Goal: Task Accomplishment & Management: Use online tool/utility

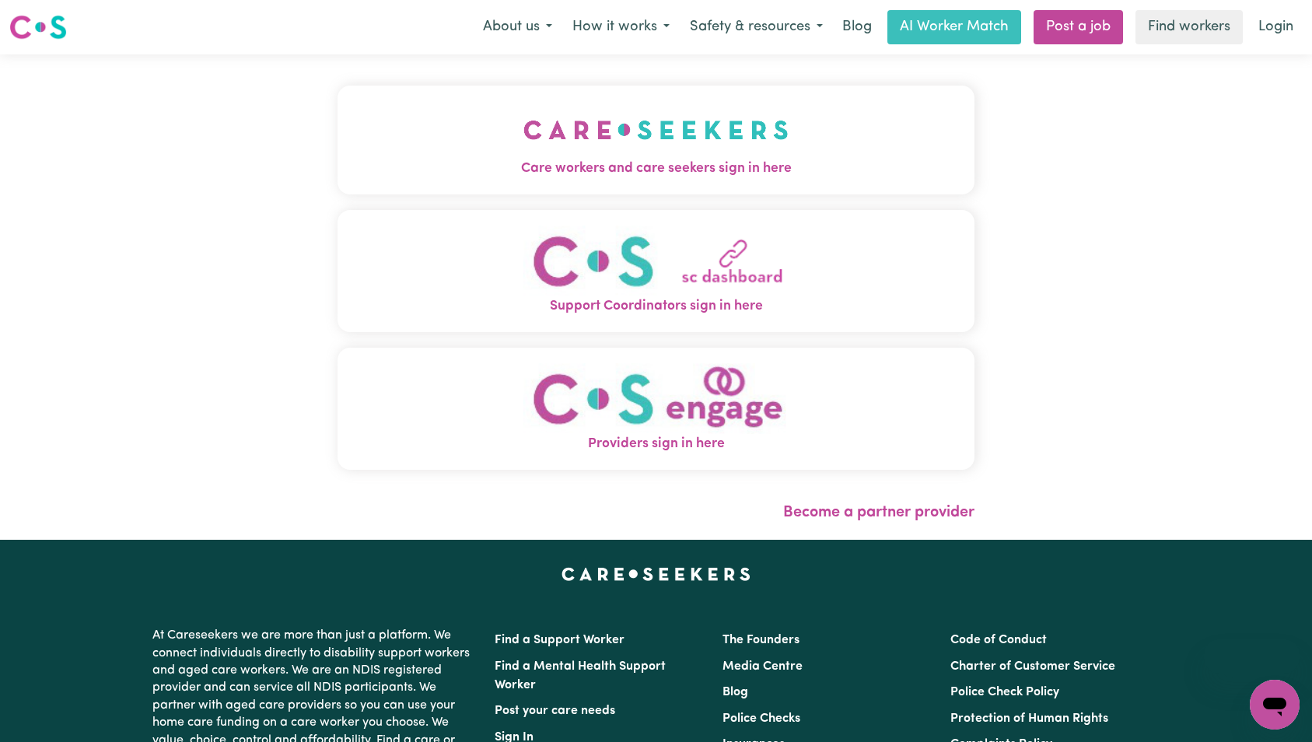
click at [668, 131] on img "Care workers and care seekers sign in here" at bounding box center [656, 130] width 265 height 58
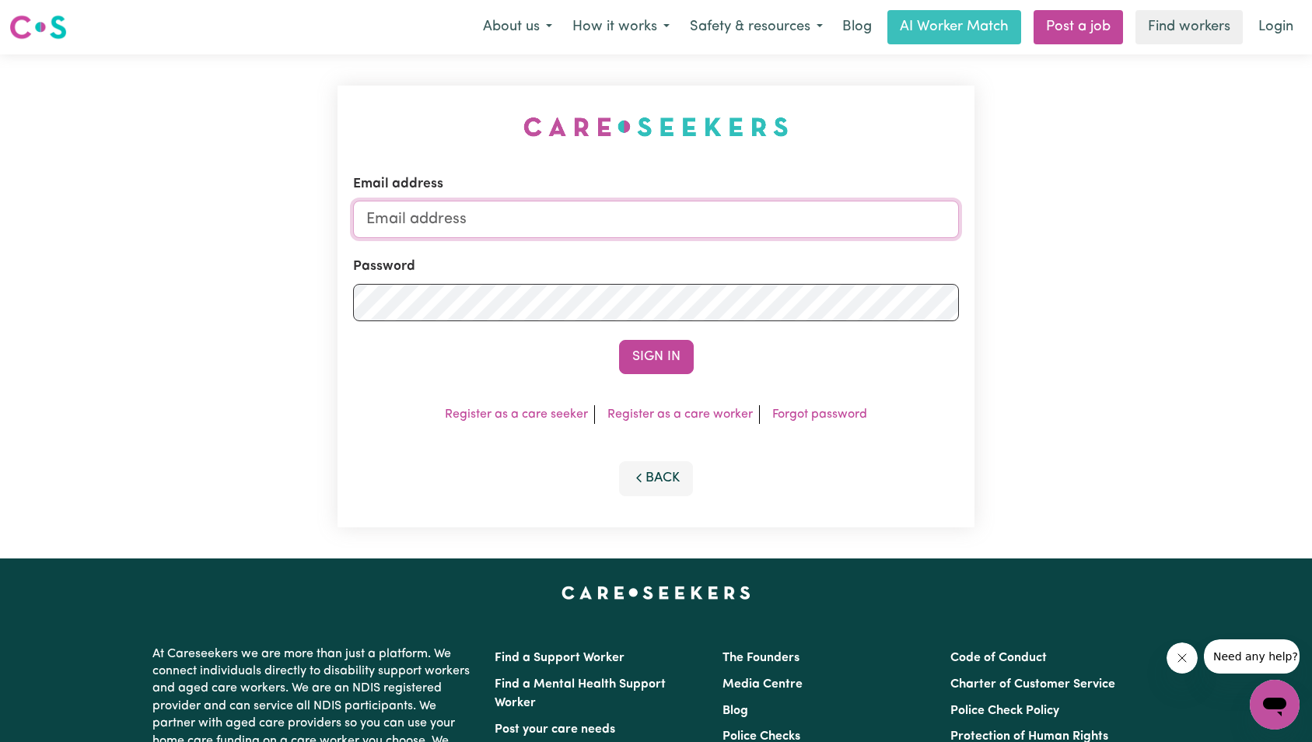
click at [667, 230] on input "Email address" at bounding box center [656, 219] width 607 height 37
type input "[EMAIL_ADDRESS][DOMAIN_NAME]"
click at [657, 365] on button "Sign In" at bounding box center [656, 357] width 75 height 34
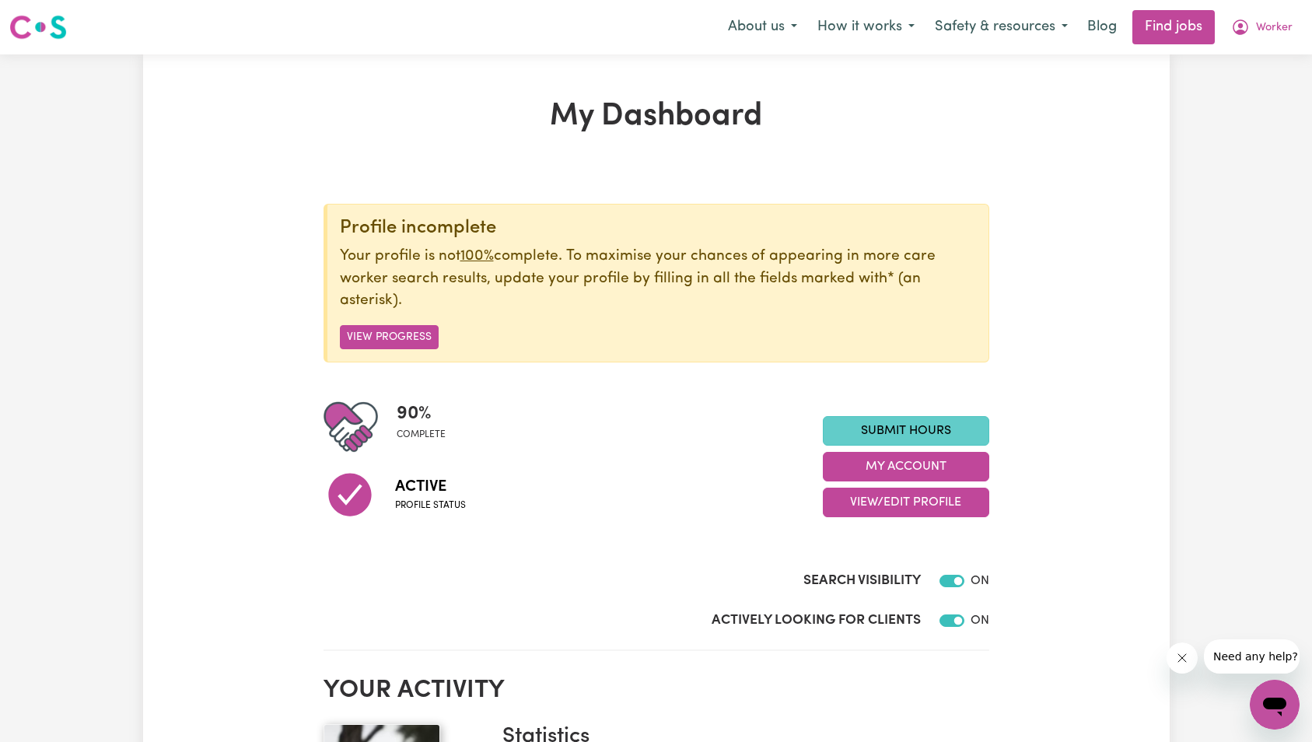
click at [943, 427] on link "Submit Hours" at bounding box center [906, 431] width 166 height 30
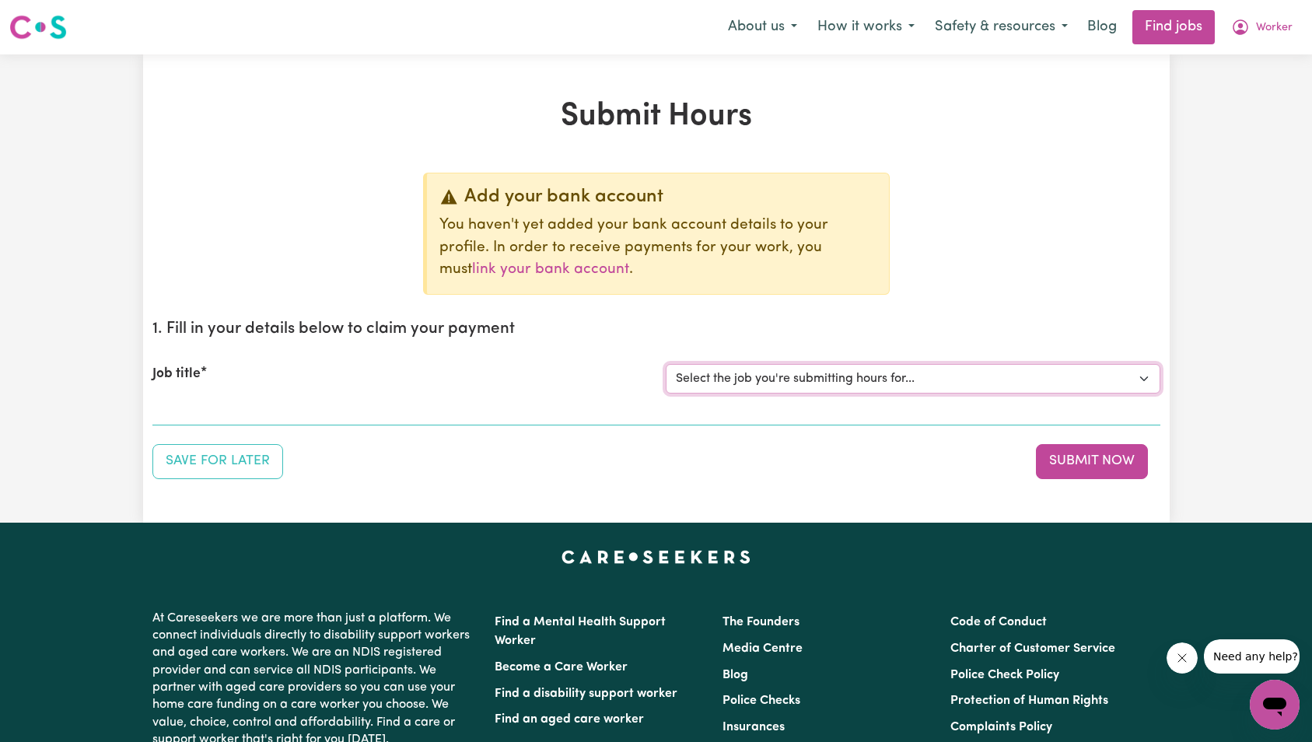
click at [850, 391] on select "Select the job you're submitting hours for... [Tumbi Umbi] Cleaner needed Tumbi…" at bounding box center [913, 379] width 495 height 30
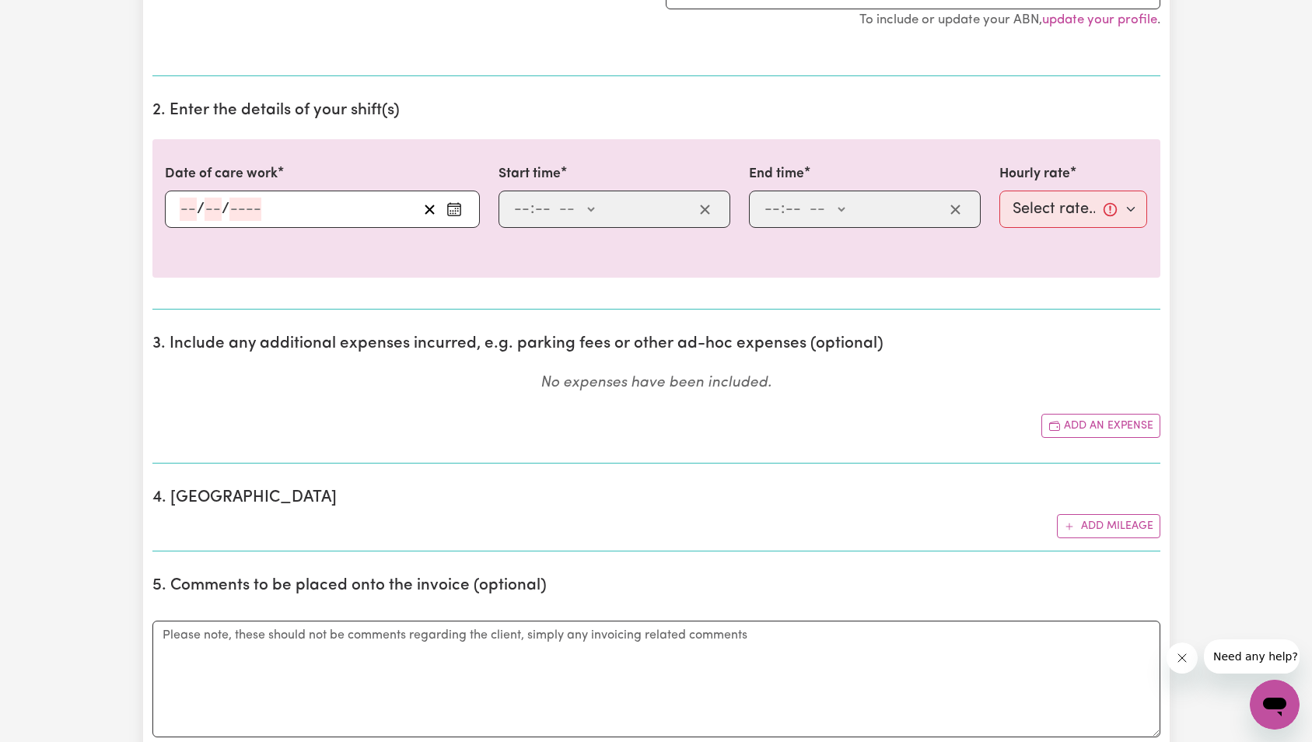
select select "0"
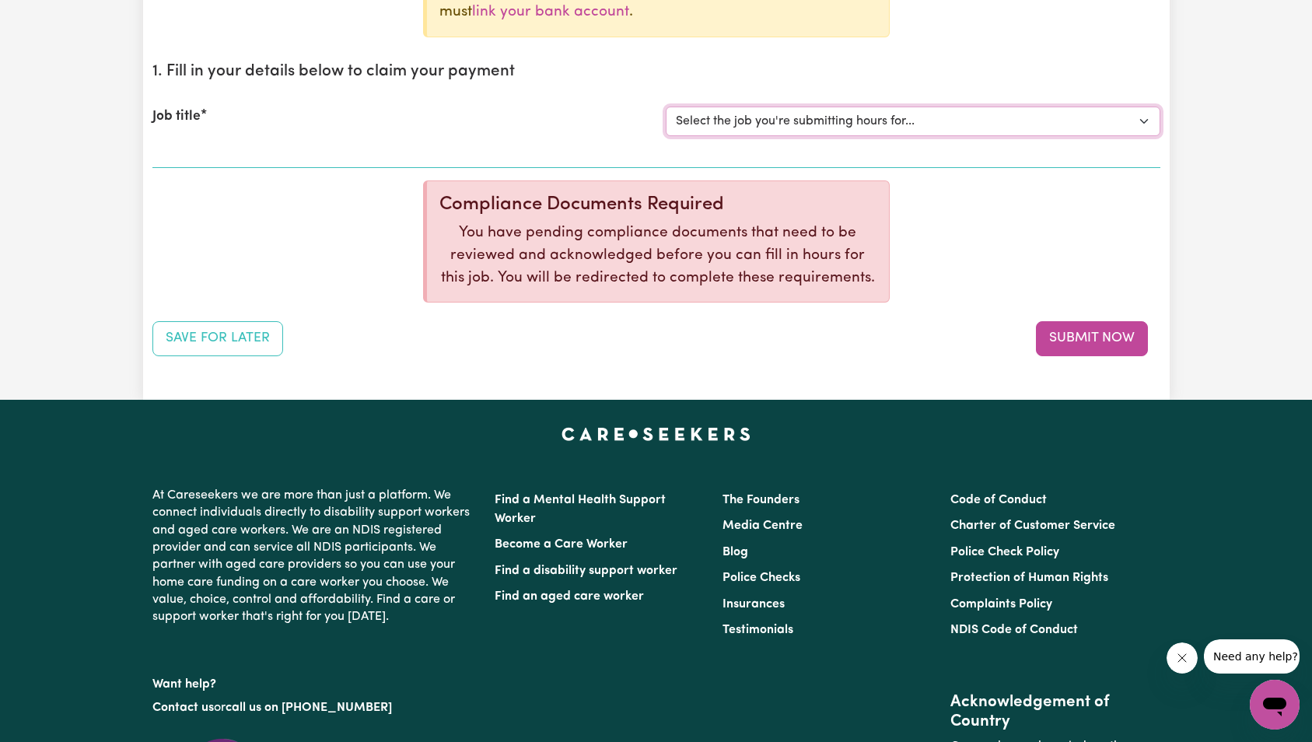
scroll to position [243, 0]
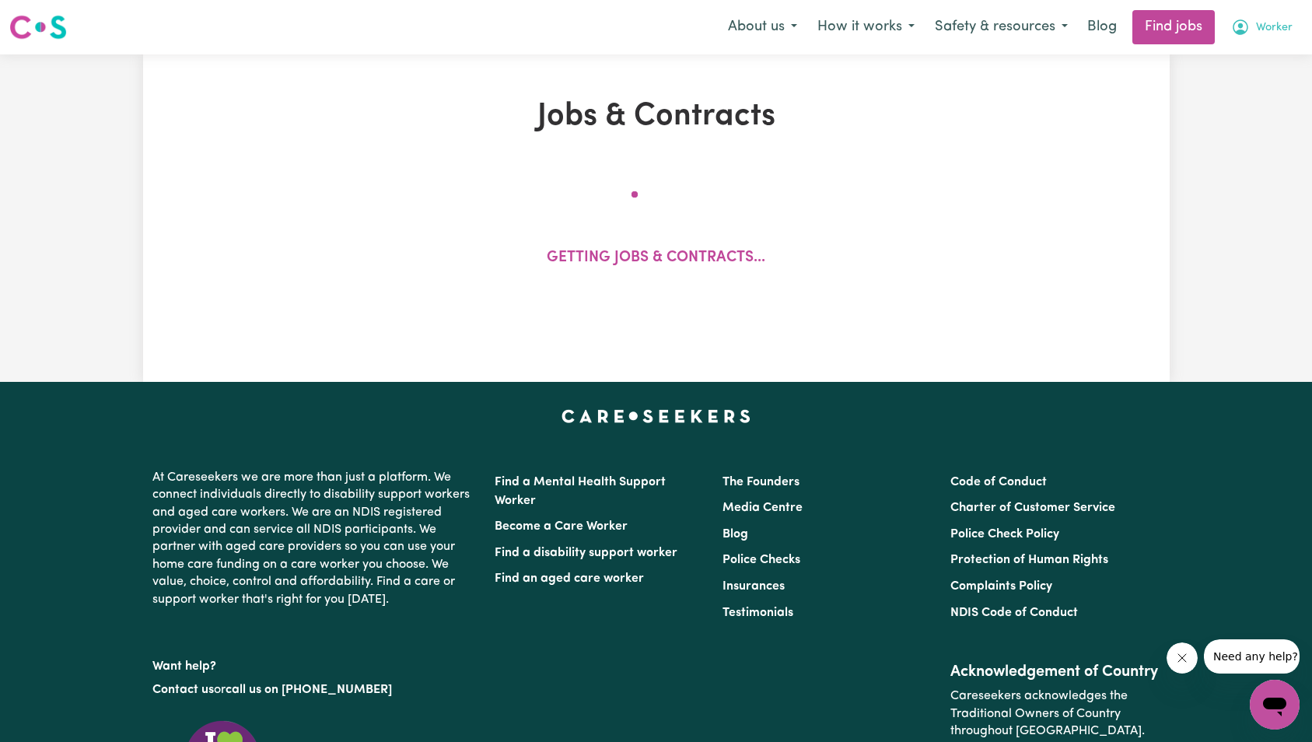
click at [1294, 25] on button "Worker" at bounding box center [1262, 27] width 82 height 33
click at [1245, 118] on link "Logout" at bounding box center [1240, 119] width 123 height 30
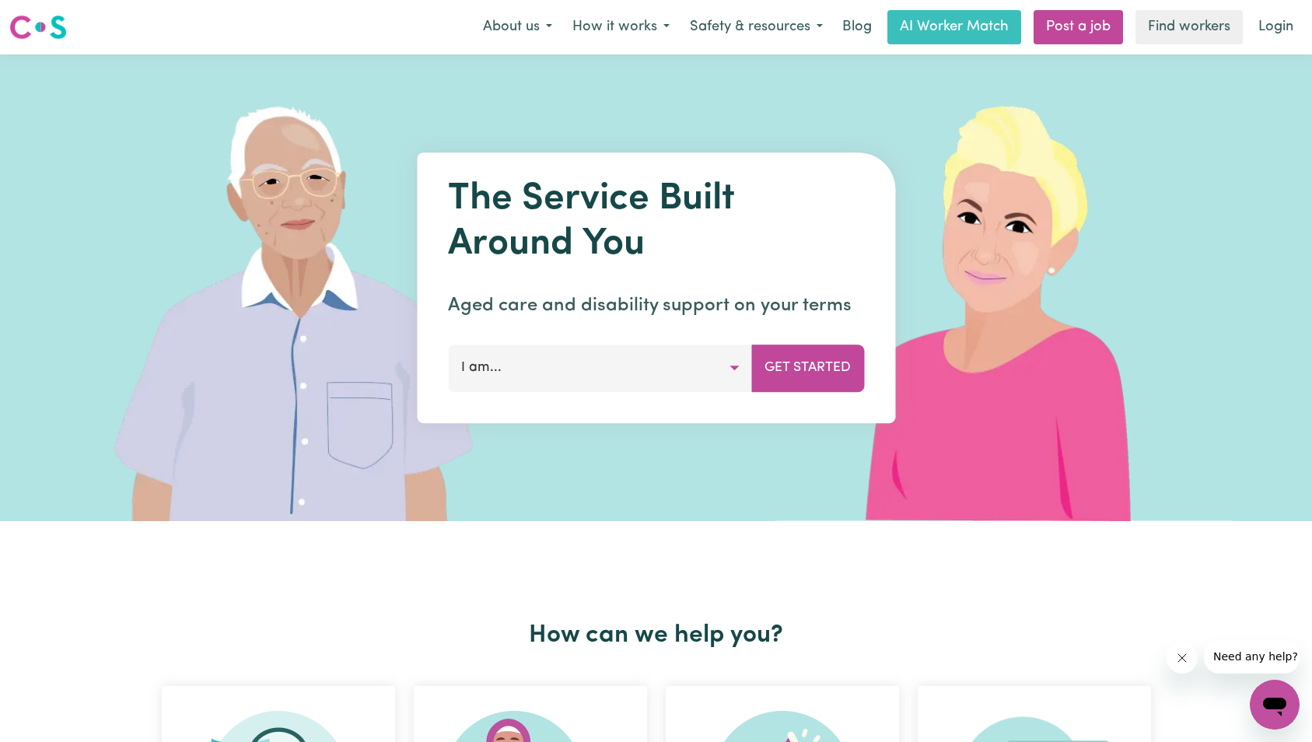
click at [1298, 7] on nav "Menu About us How it works Safety & resources Blog AI Worker Match Post a job F…" at bounding box center [656, 27] width 1312 height 54
click at [1279, 20] on link "Login" at bounding box center [1276, 27] width 54 height 34
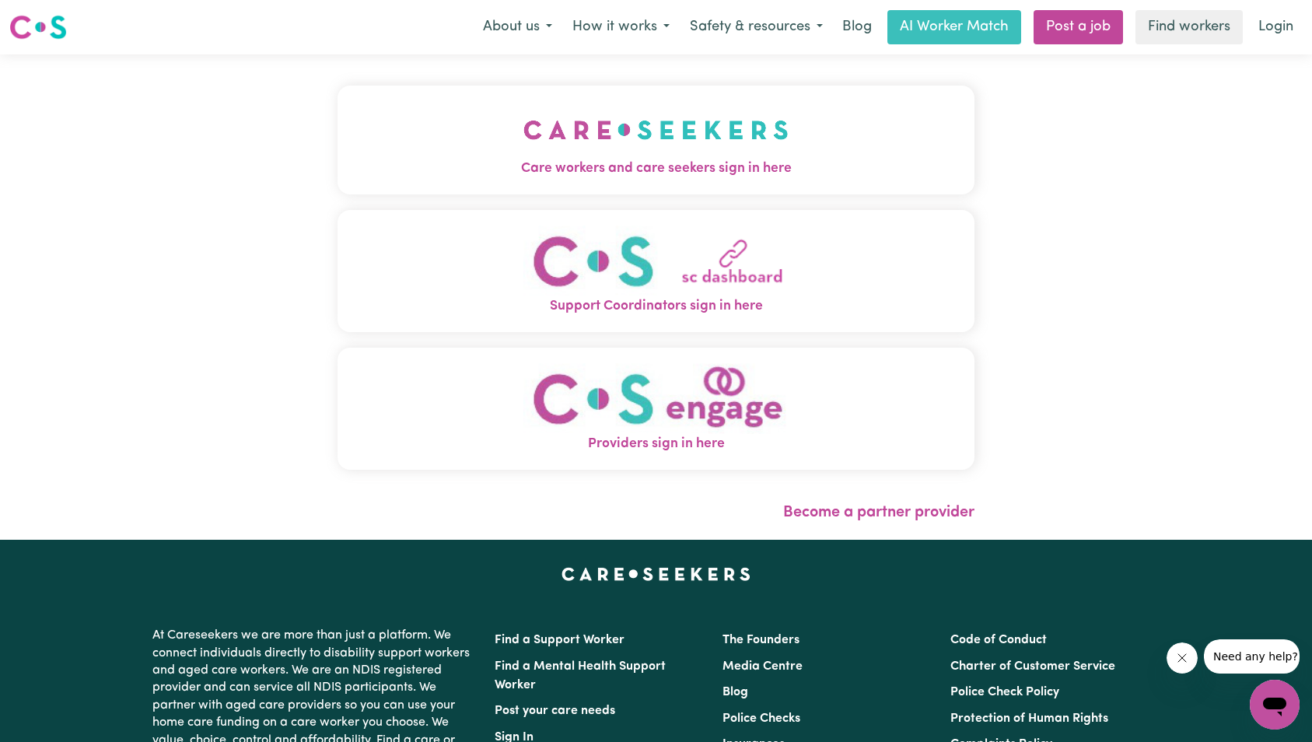
click at [743, 131] on button "Care workers and care seekers sign in here" at bounding box center [657, 140] width 638 height 109
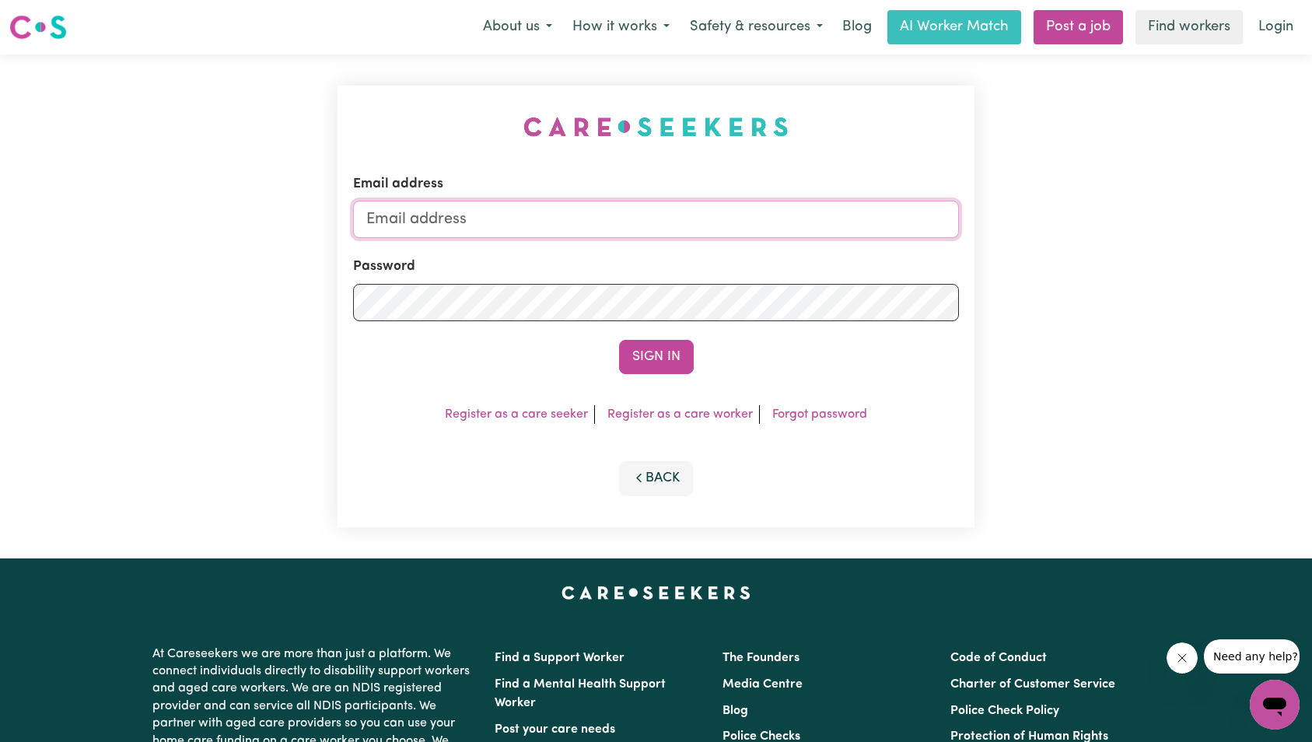
click at [723, 217] on input "Email address" at bounding box center [656, 219] width 607 height 37
type input "[EMAIL_ADDRESS][DOMAIN_NAME]"
click at [629, 345] on button "Sign In" at bounding box center [656, 357] width 75 height 34
